Goal: Check status: Check status

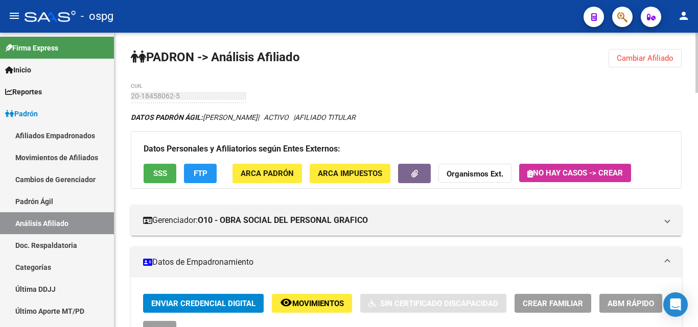
click at [633, 52] on button "Cambiar Afiliado" at bounding box center [644, 58] width 73 height 18
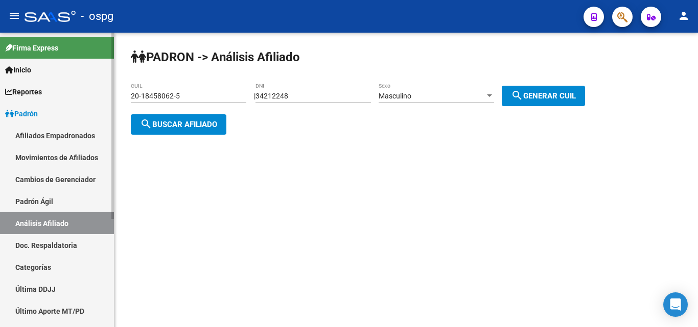
drag, startPoint x: 191, startPoint y: 96, endPoint x: 103, endPoint y: 99, distance: 87.9
click at [105, 99] on mat-sidenav-container "Firma Express Inicio Calendario SSS Instructivos Contacto OS Reportes Ingresos …" at bounding box center [349, 180] width 698 height 295
type input "20-95608462-9"
click at [177, 125] on span "search Buscar afiliado" at bounding box center [178, 124] width 77 height 9
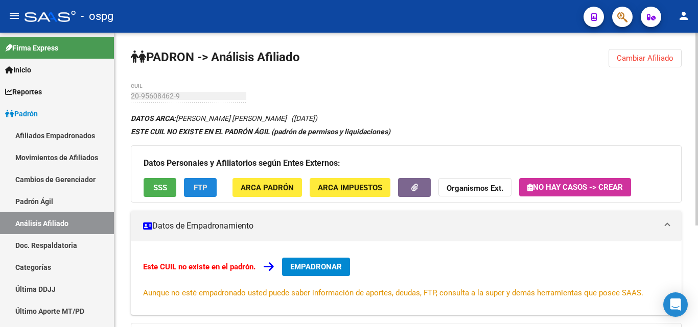
click at [208, 189] on button "FTP" at bounding box center [200, 187] width 33 height 19
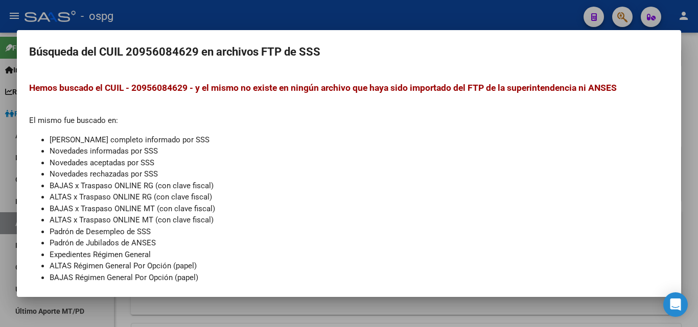
drag, startPoint x: 274, startPoint y: 14, endPoint x: 270, endPoint y: 18, distance: 5.8
click at [275, 14] on div at bounding box center [349, 163] width 698 height 327
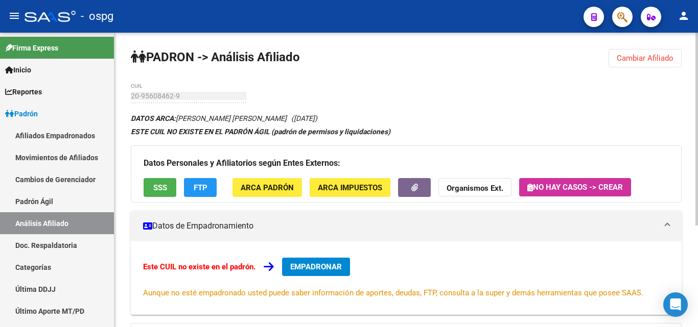
click at [153, 186] on button "SSS" at bounding box center [160, 187] width 33 height 19
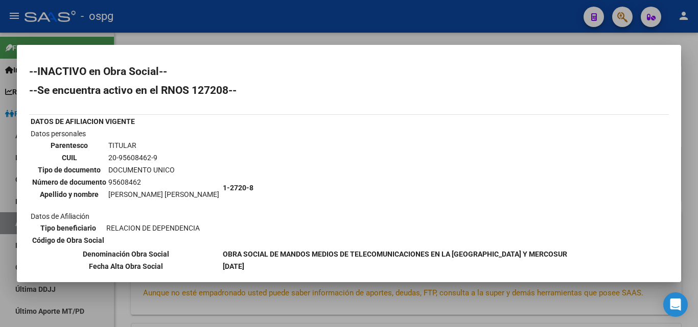
click at [229, 30] on div at bounding box center [349, 163] width 698 height 327
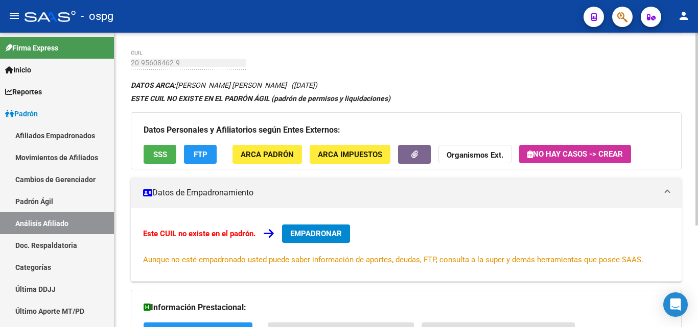
scroll to position [155, 0]
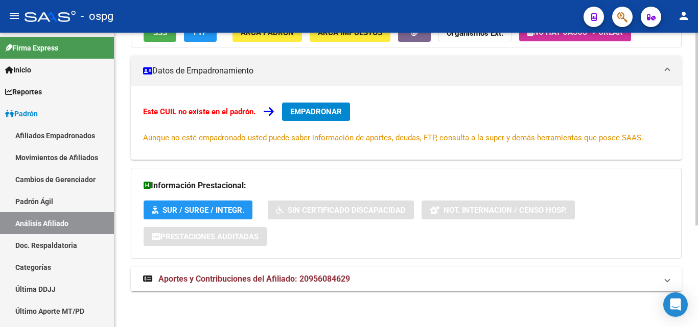
click at [295, 274] on mat-expansion-panel-header "Aportes y Contribuciones del Afiliado: 20956084629" at bounding box center [406, 279] width 551 height 25
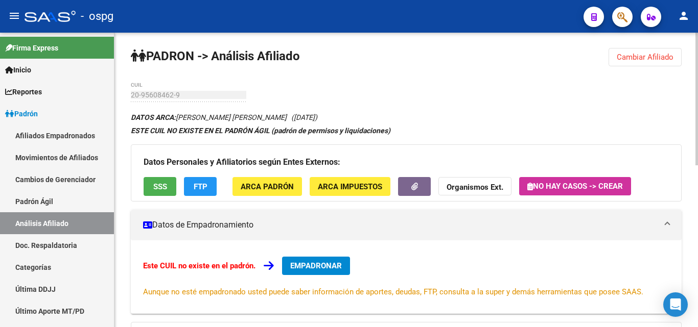
scroll to position [0, 0]
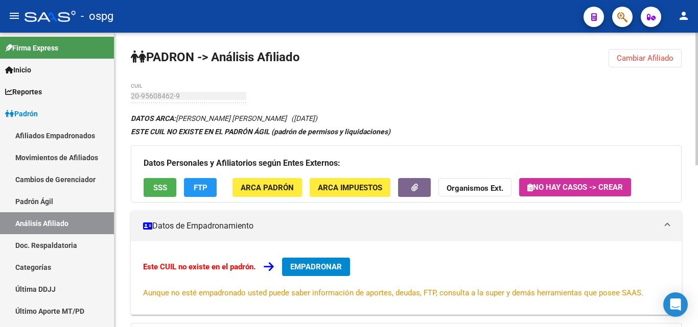
click at [157, 195] on button "SSS" at bounding box center [160, 187] width 33 height 19
